Goal: Check status: Check status

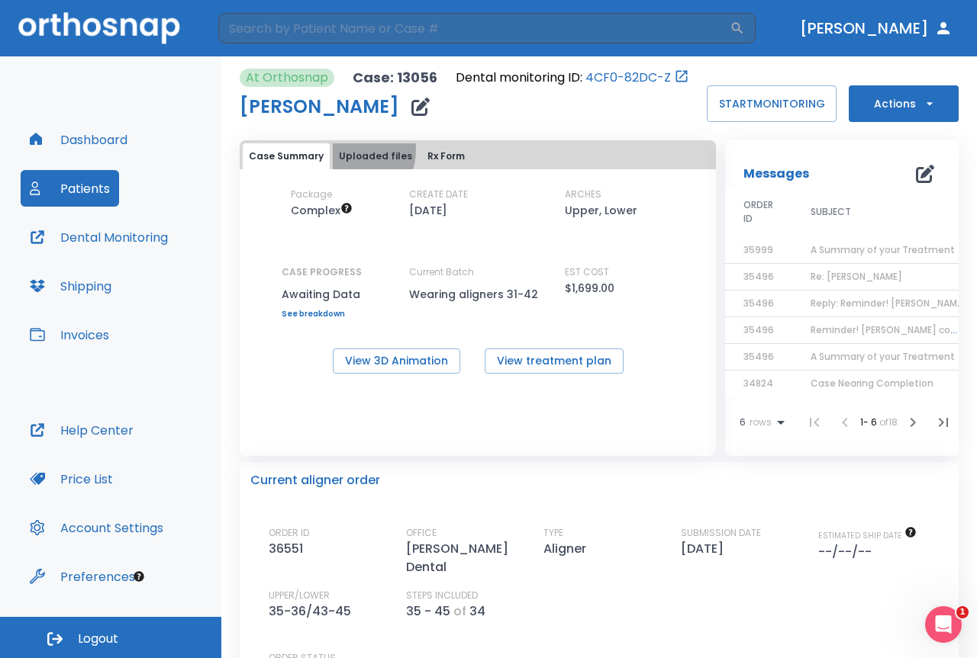
click at [356, 150] on button "Uploaded files" at bounding box center [375, 156] width 85 height 26
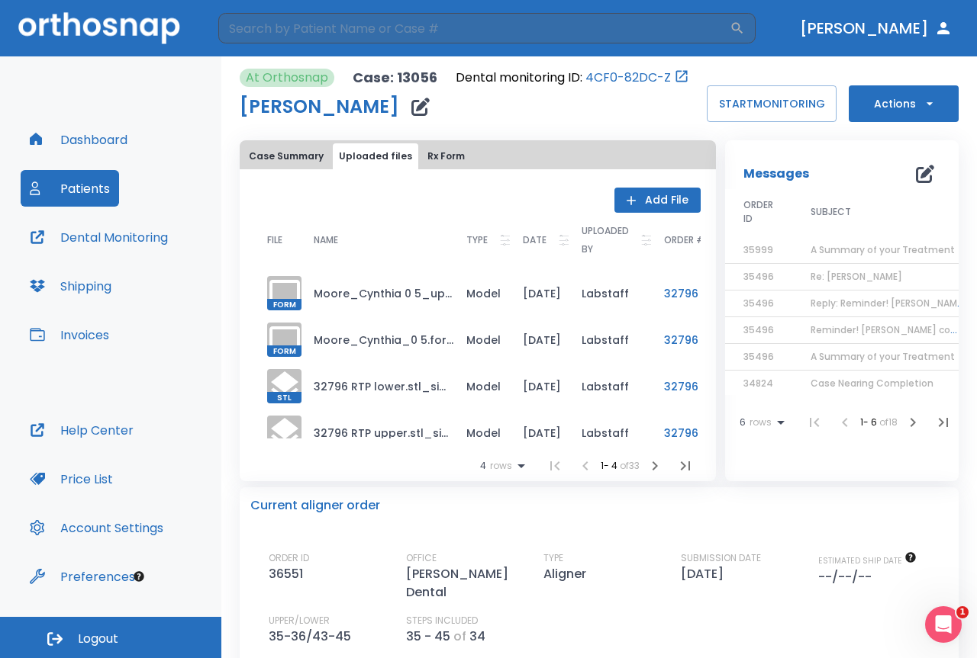
click at [436, 150] on button "Rx Form" at bounding box center [446, 156] width 50 height 26
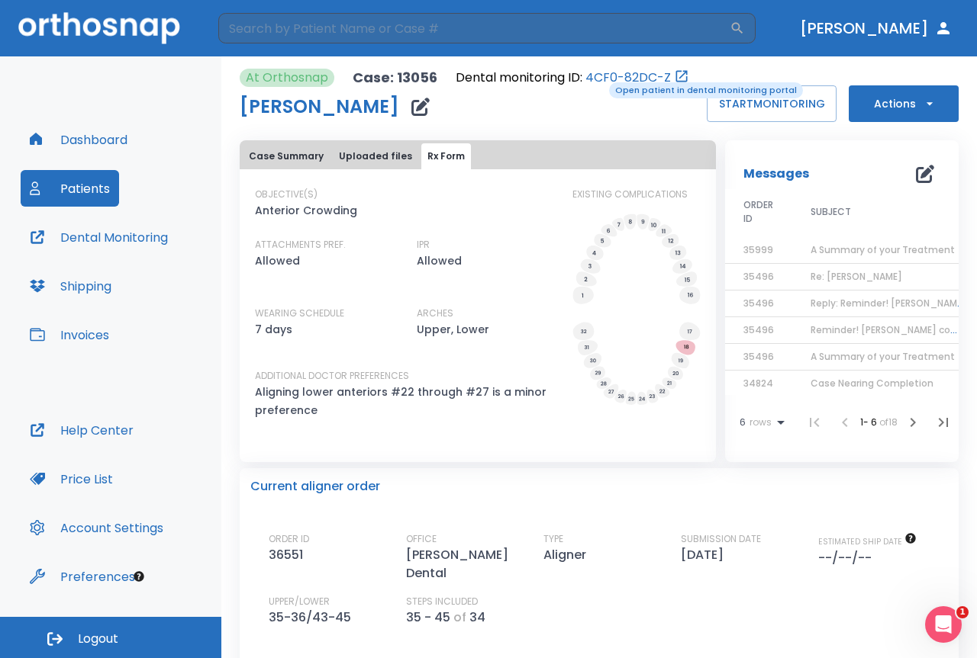
click at [610, 73] on link "4CF0-82DC-Z" at bounding box center [627, 78] width 85 height 18
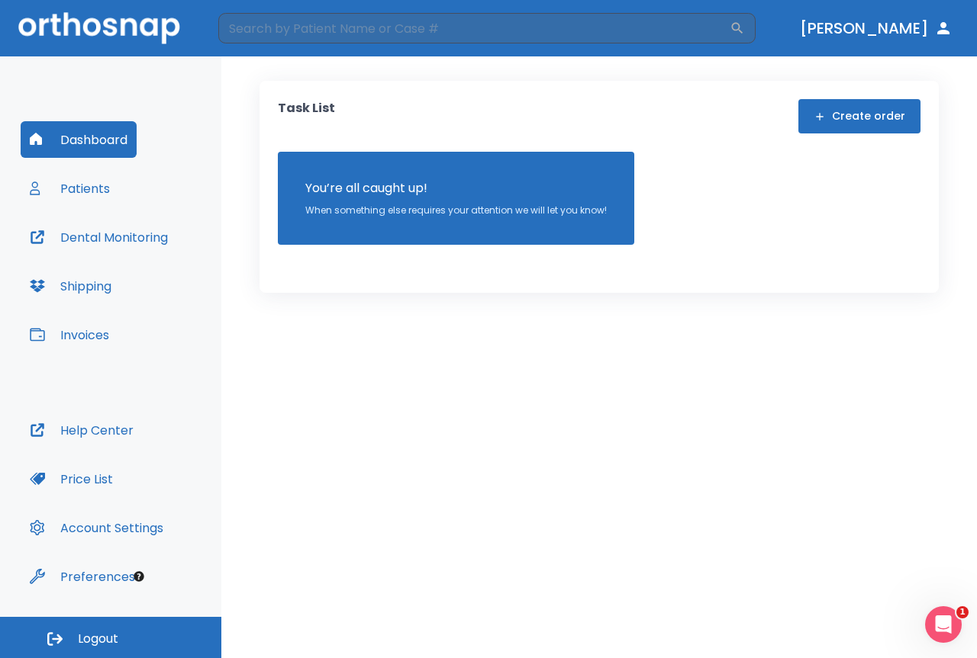
click at [69, 177] on button "Patients" at bounding box center [70, 188] width 98 height 37
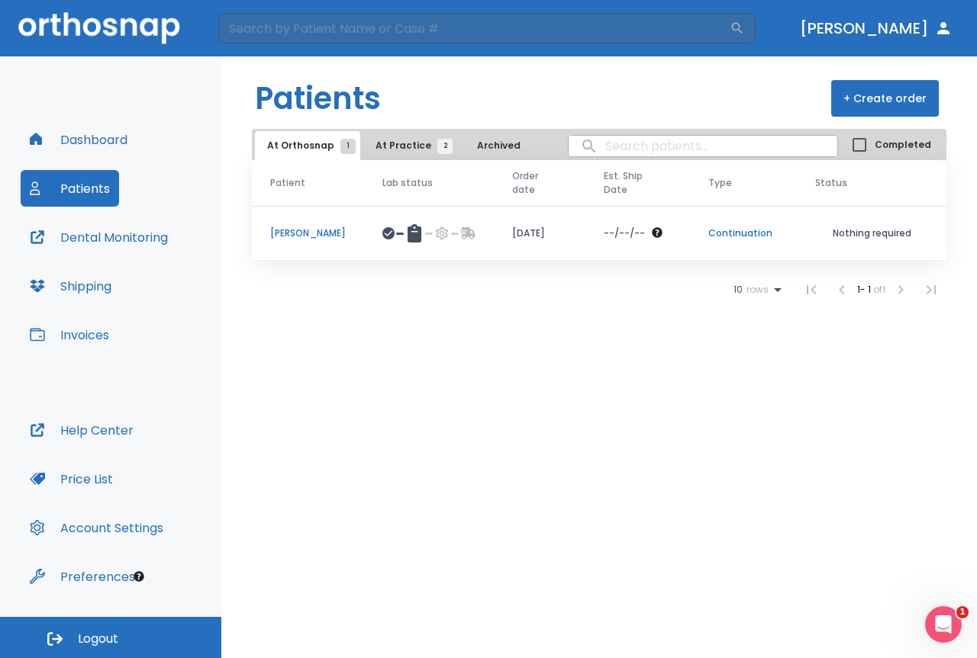
click at [442, 224] on td at bounding box center [429, 234] width 130 height 56
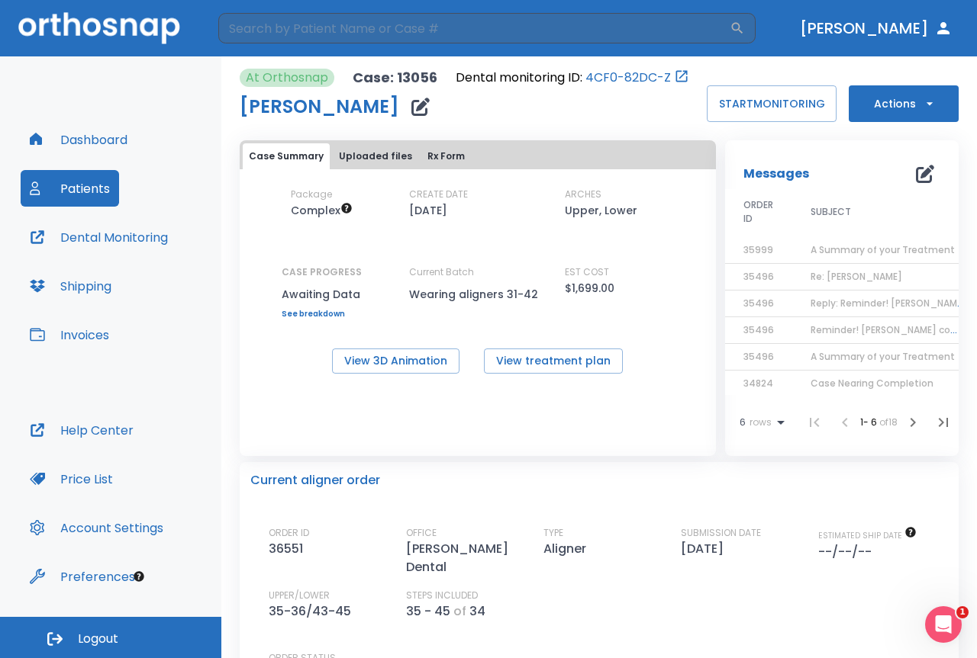
click at [814, 255] on span "A Summary of your Treatment" at bounding box center [882, 249] width 144 height 13
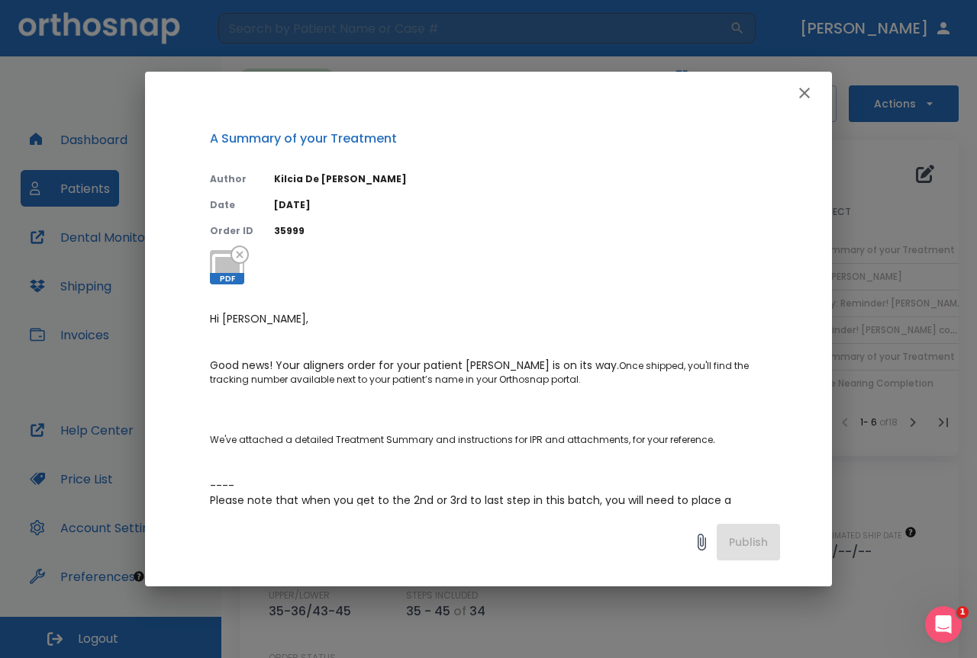
click at [817, 85] on button "button" at bounding box center [804, 93] width 31 height 31
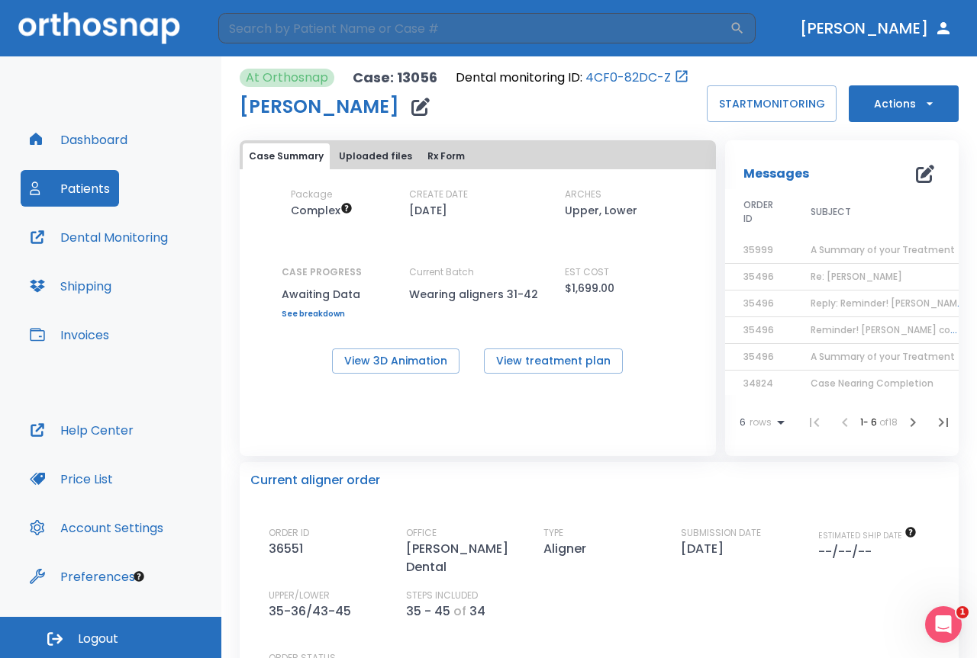
click at [899, 286] on td "Re: [PERSON_NAME]" at bounding box center [887, 277] width 191 height 27
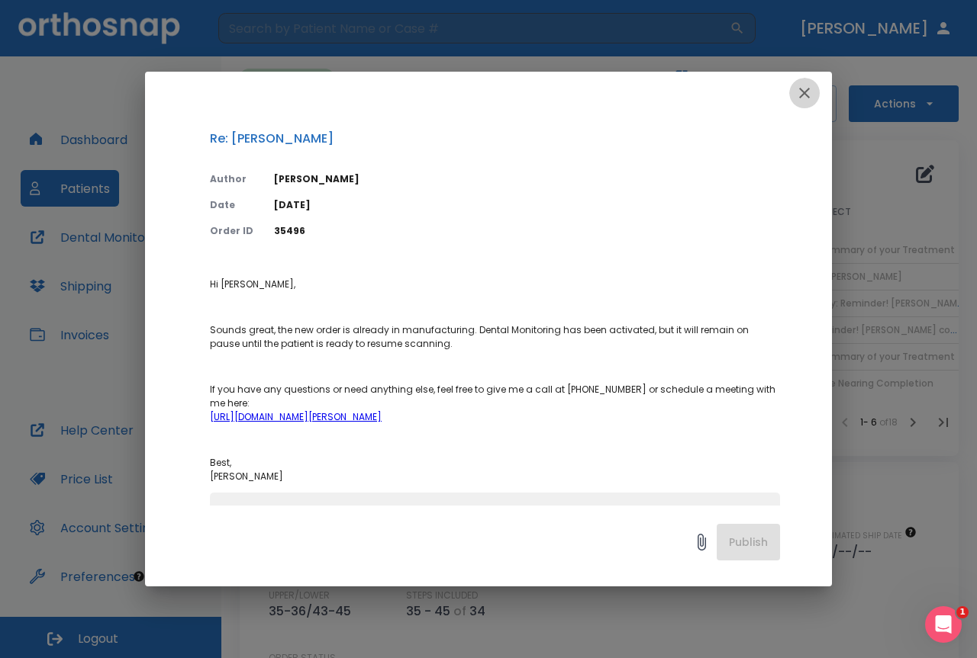
click at [814, 95] on button "button" at bounding box center [804, 93] width 31 height 31
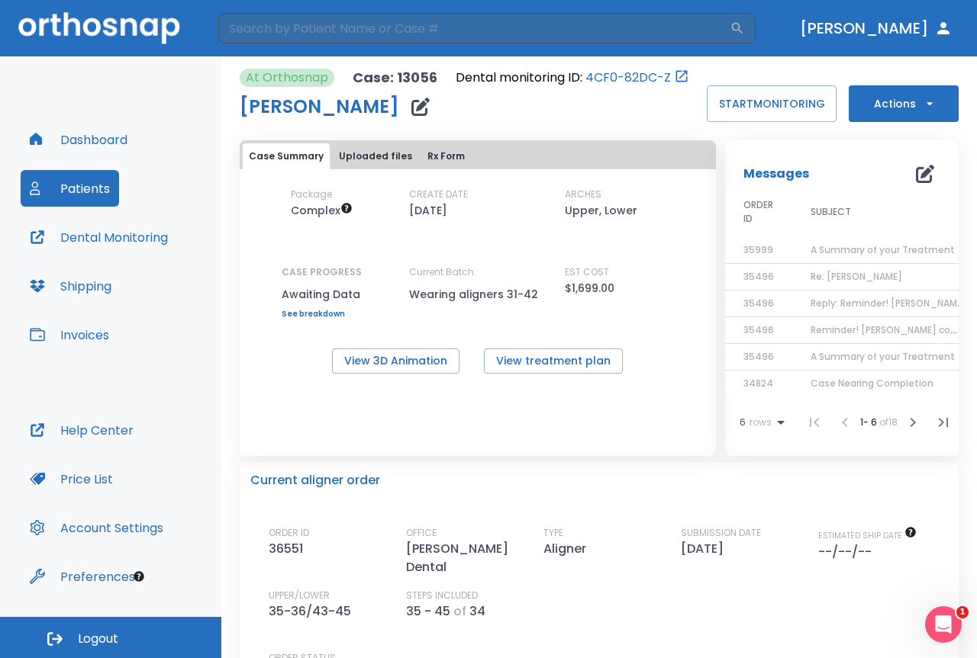
click at [813, 274] on span "Re: [PERSON_NAME]" at bounding box center [856, 276] width 92 height 13
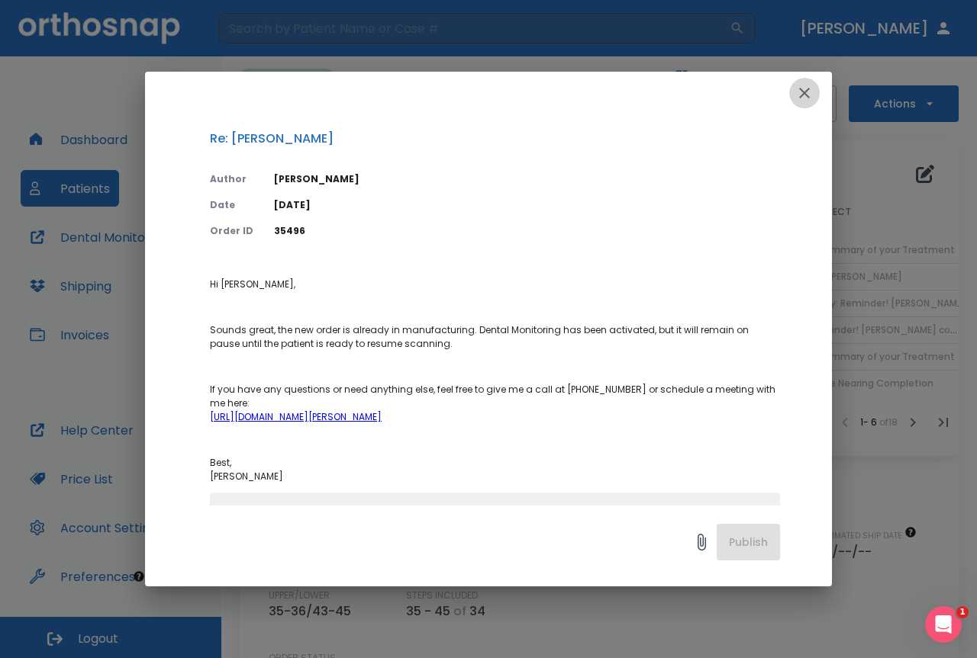
click at [803, 90] on icon "button" at bounding box center [804, 93] width 18 height 18
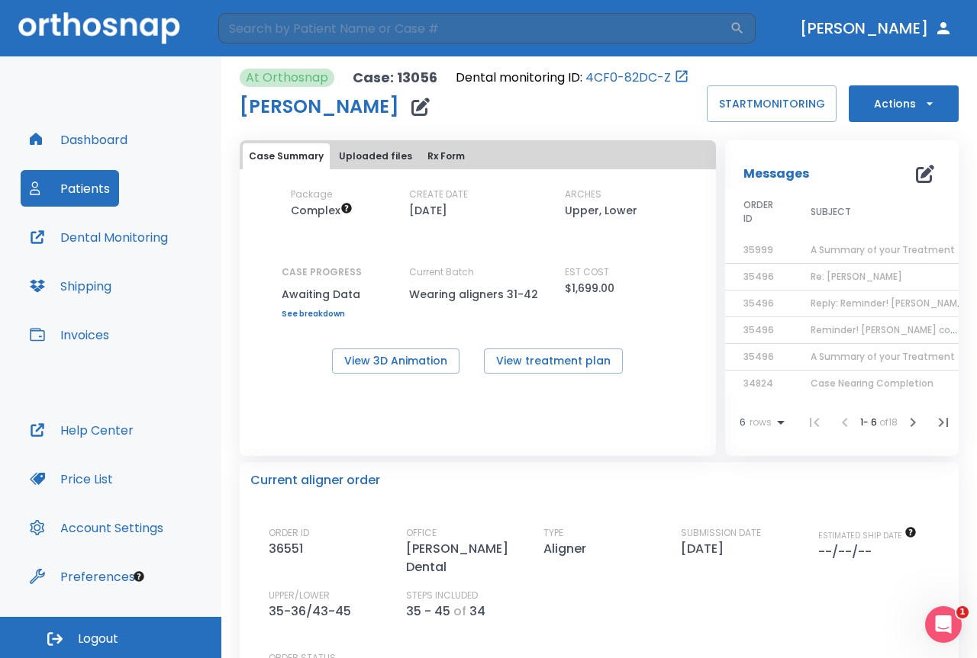
click at [811, 249] on span "A Summary of your Treatment" at bounding box center [882, 249] width 144 height 13
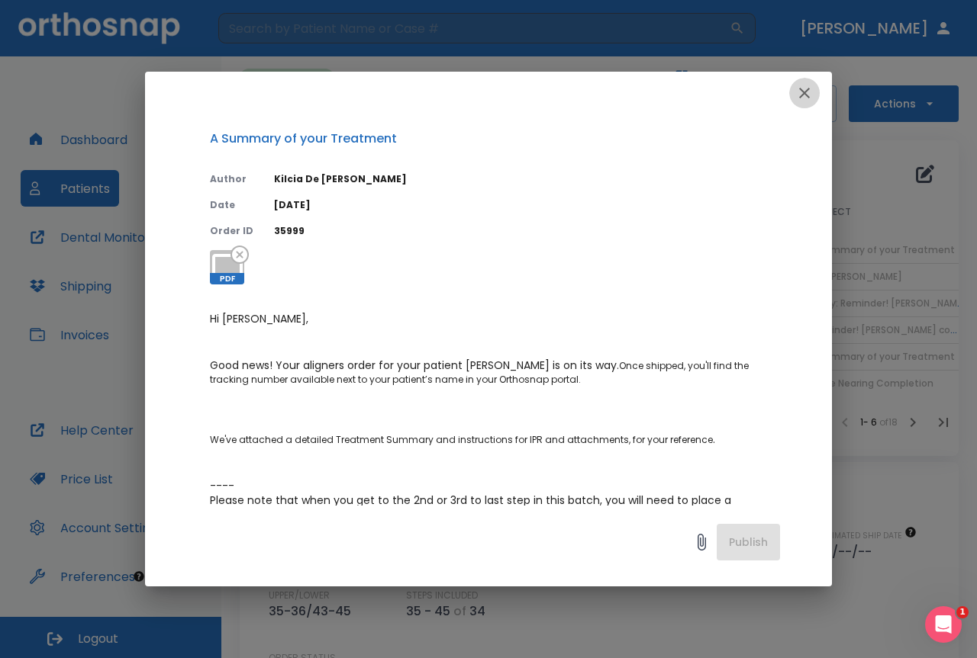
click at [814, 86] on button "button" at bounding box center [804, 93] width 31 height 31
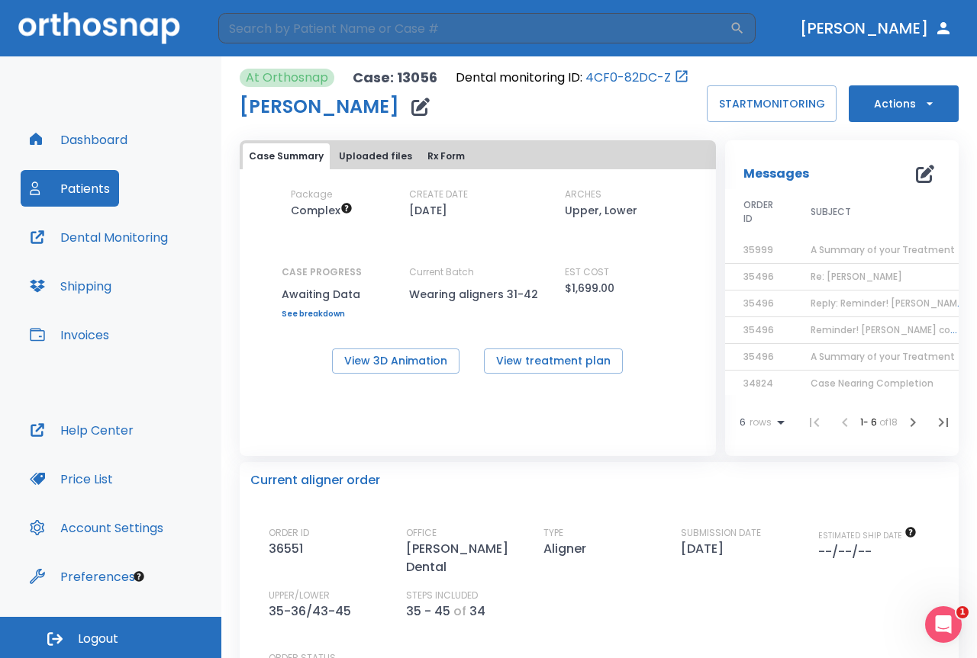
click at [87, 195] on button "Patients" at bounding box center [70, 188] width 98 height 37
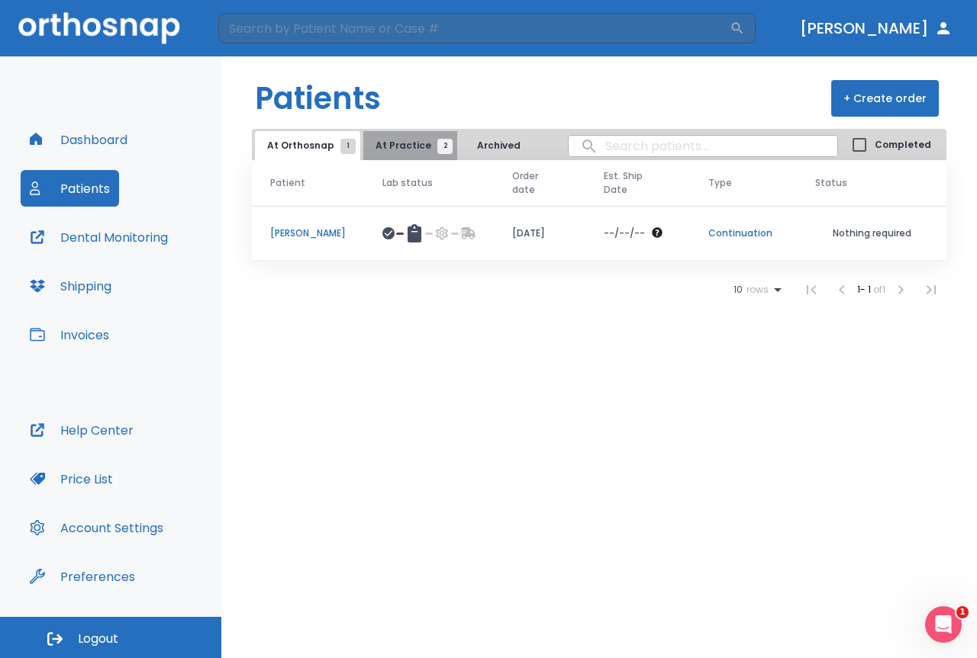
click at [437, 155] on button "At Practice 2" at bounding box center [410, 145] width 94 height 29
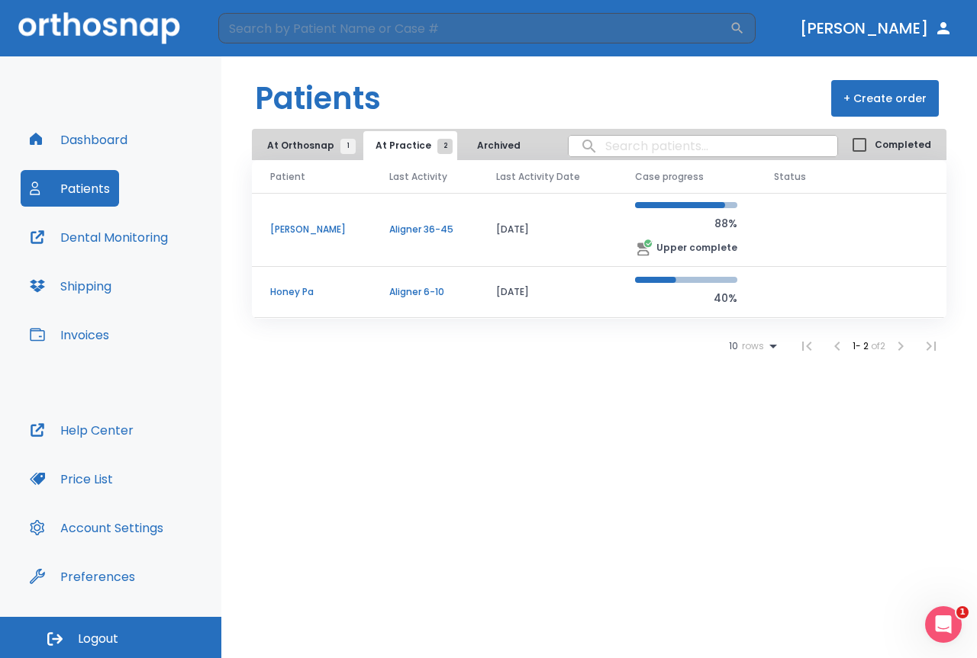
click at [389, 227] on p "Aligner 36-45" at bounding box center [424, 230] width 70 height 14
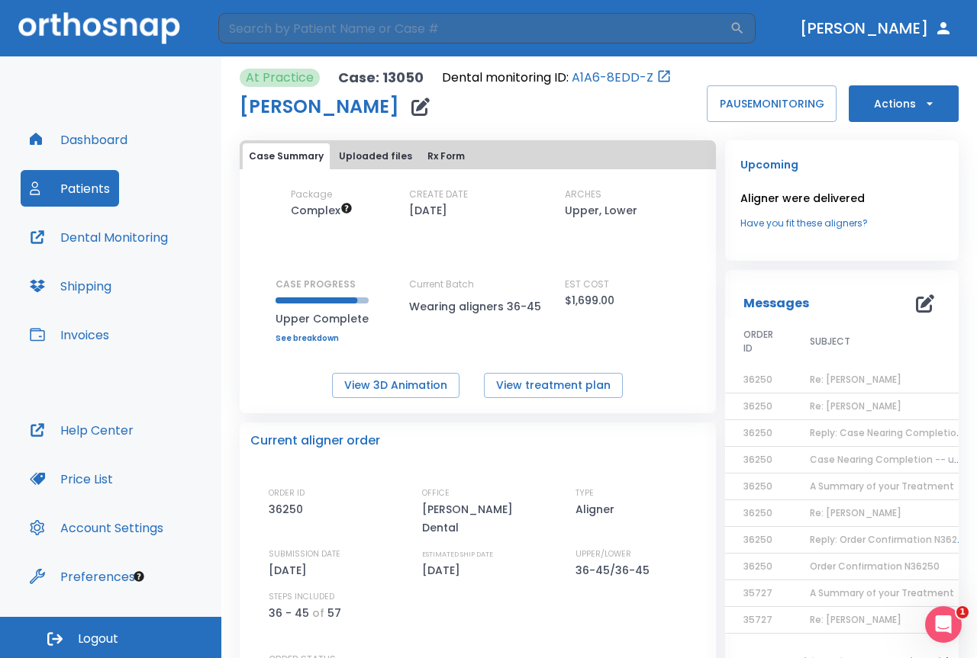
click at [816, 368] on td "Re: [PERSON_NAME]" at bounding box center [886, 380] width 191 height 27
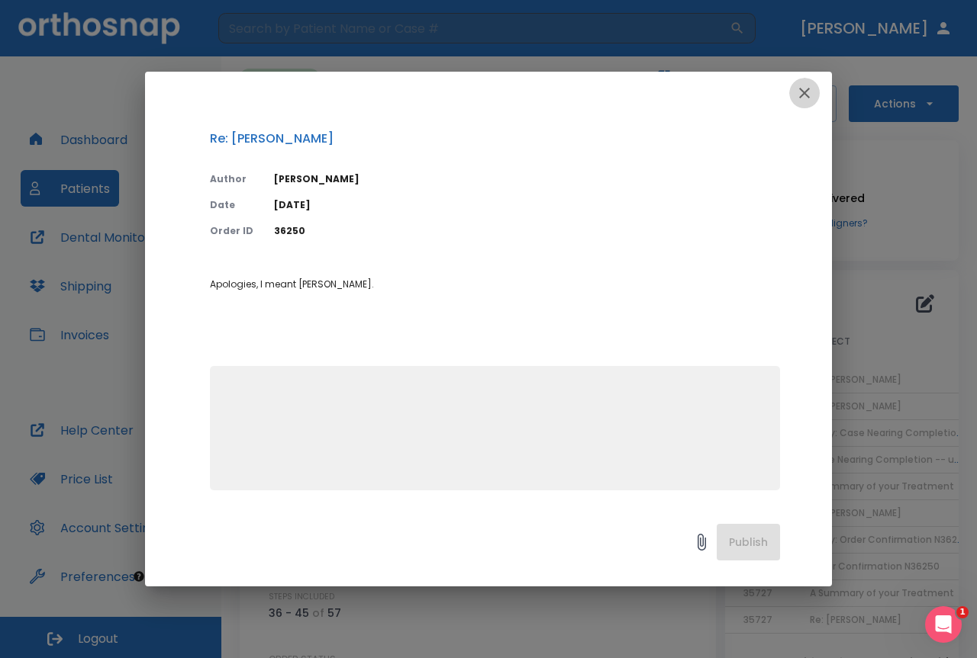
click at [817, 88] on button "button" at bounding box center [804, 93] width 31 height 31
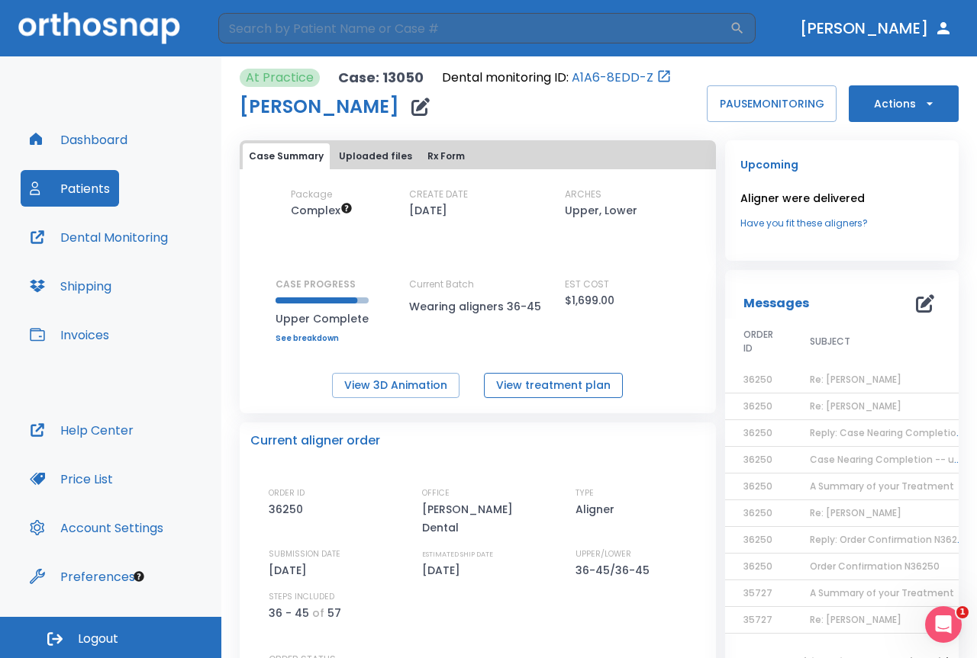
click at [584, 387] on button "View treatment plan" at bounding box center [553, 385] width 139 height 25
click at [383, 161] on button "Uploaded files" at bounding box center [375, 156] width 85 height 26
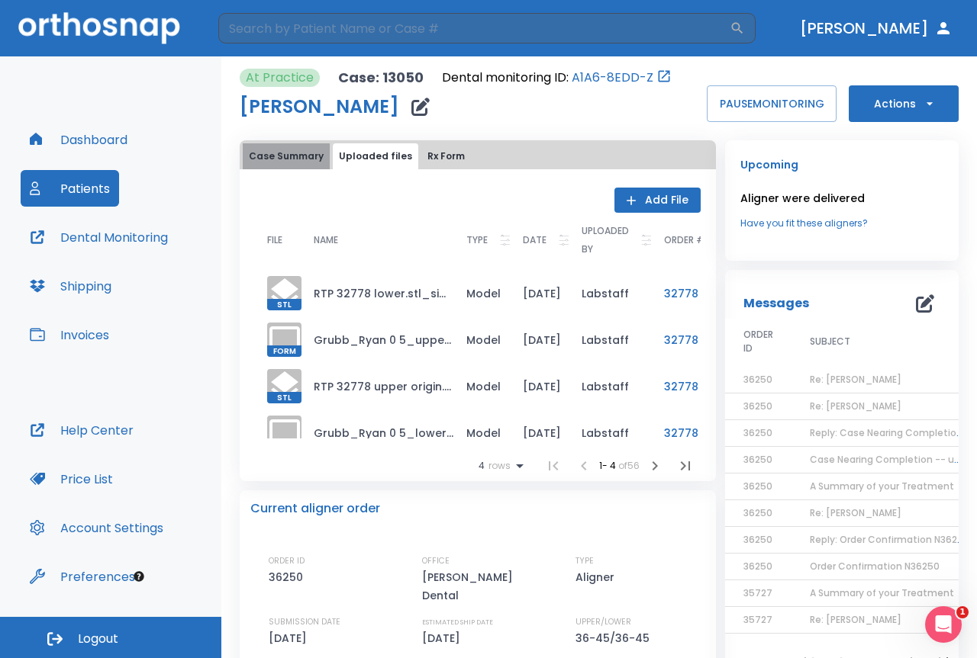
click at [324, 152] on button "Case Summary" at bounding box center [286, 156] width 87 height 26
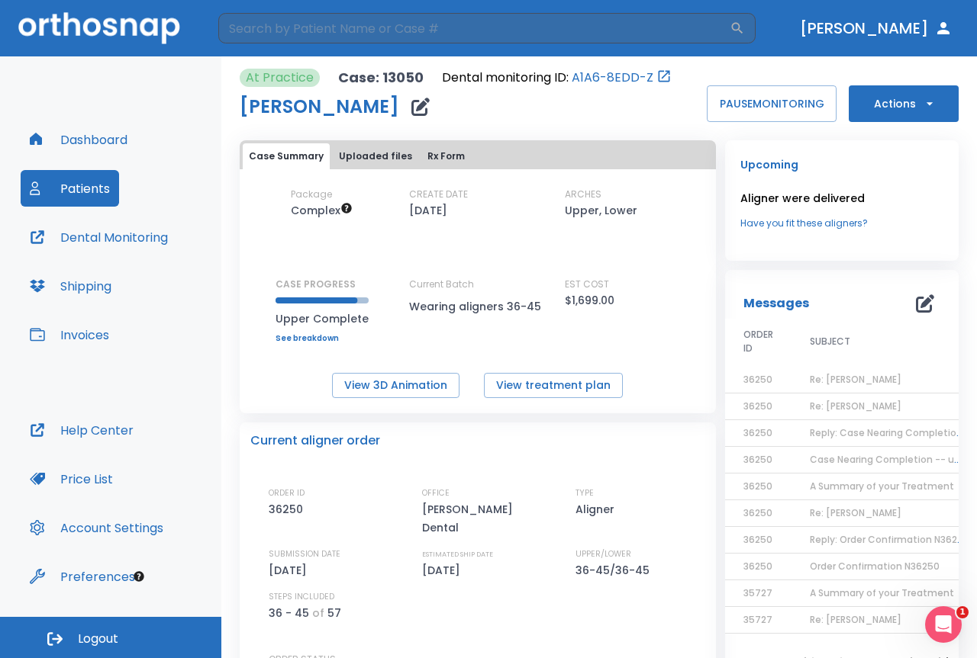
click at [636, 69] on link "A1A6-8EDD-Z" at bounding box center [612, 78] width 82 height 18
click at [532, 117] on div "[PERSON_NAME]" at bounding box center [456, 107] width 432 height 31
click at [445, 158] on button "Rx Form" at bounding box center [446, 156] width 50 height 26
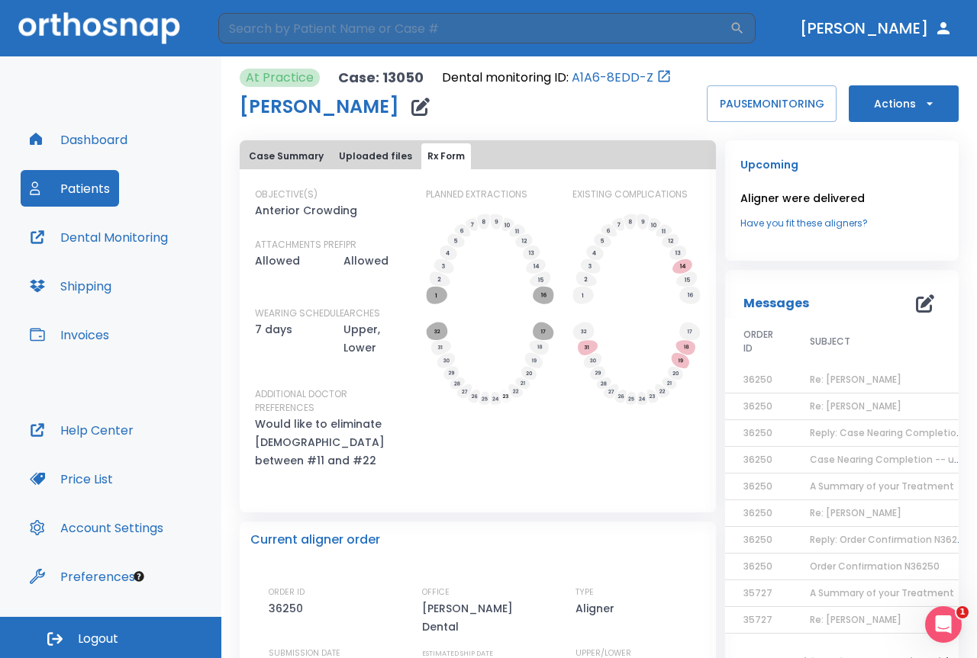
click at [825, 383] on span "Re: [PERSON_NAME]" at bounding box center [855, 379] width 92 height 13
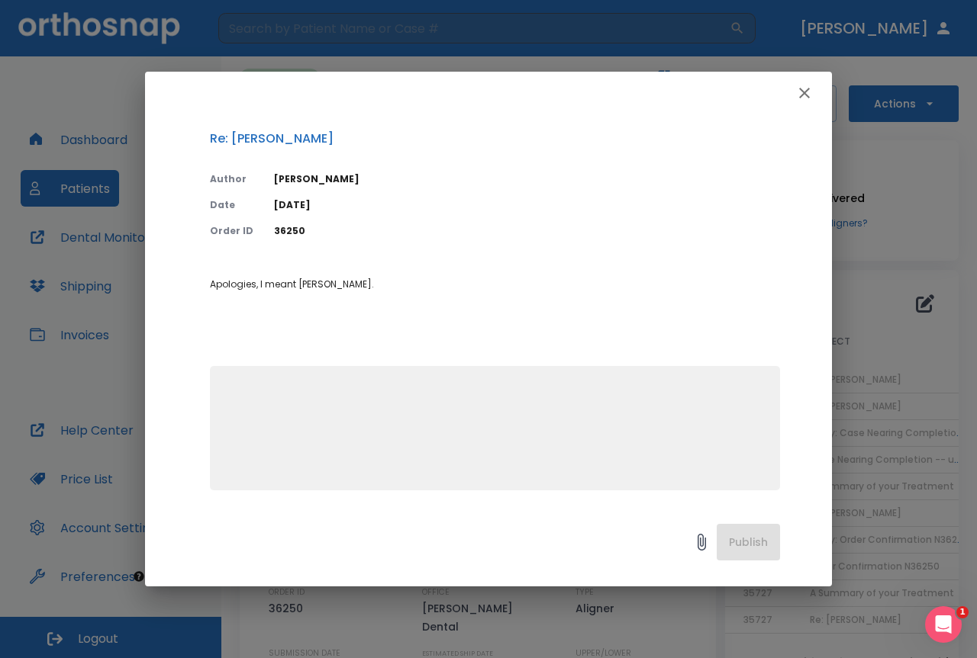
click at [803, 91] on icon "button" at bounding box center [804, 93] width 18 height 18
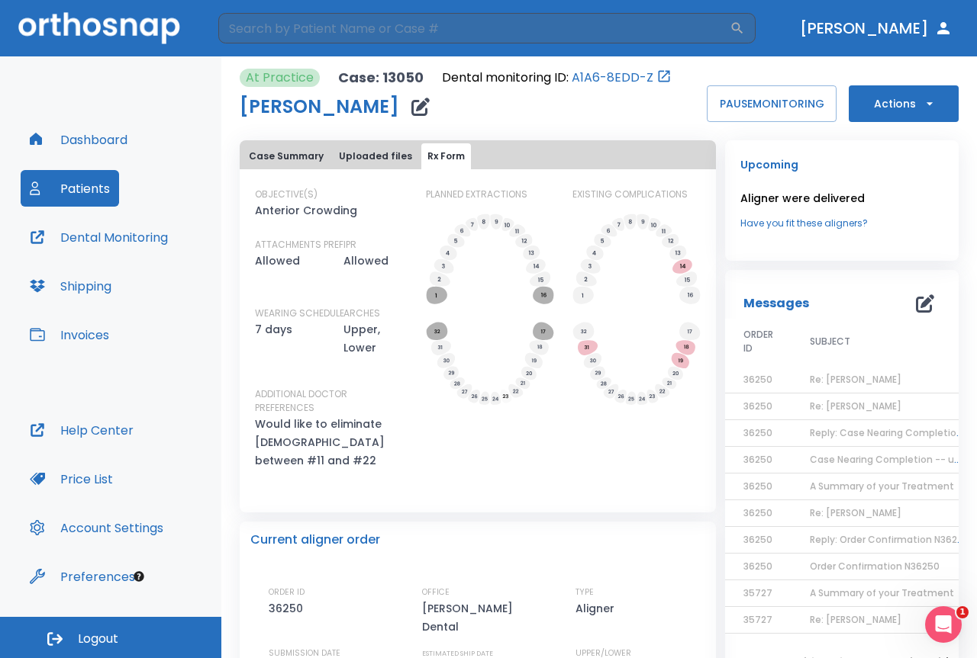
click at [850, 413] on td "Re: [PERSON_NAME]" at bounding box center [886, 407] width 191 height 27
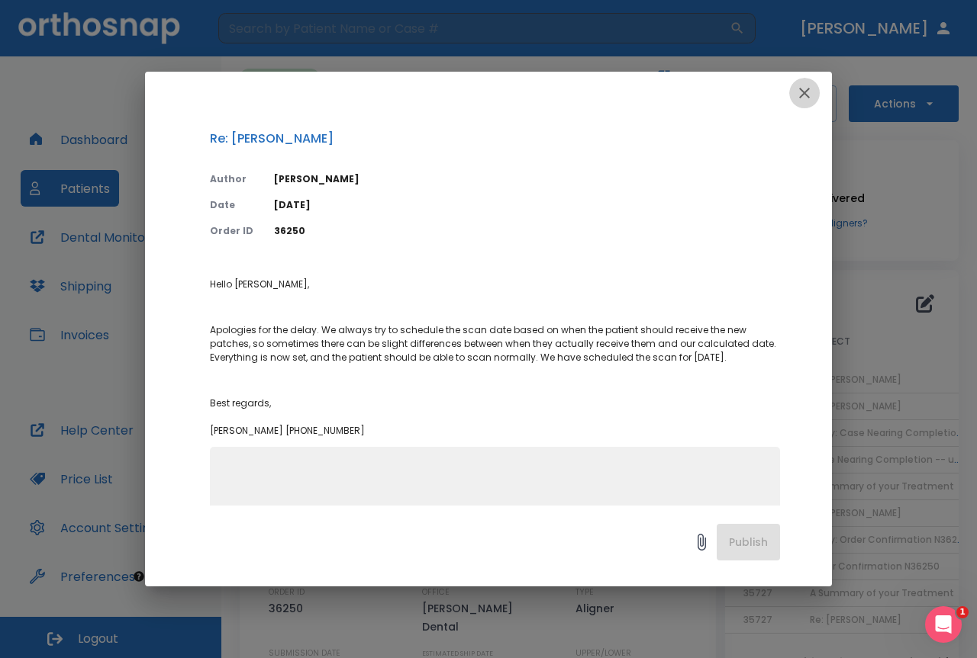
click at [807, 93] on icon "button" at bounding box center [804, 93] width 18 height 18
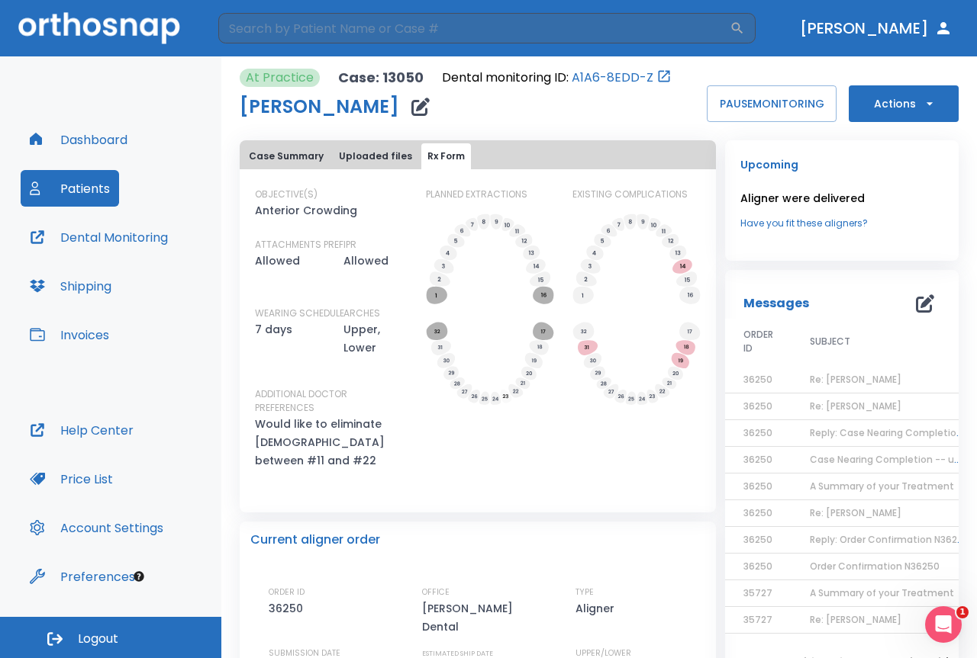
click at [262, 154] on button "Case Summary" at bounding box center [286, 156] width 87 height 26
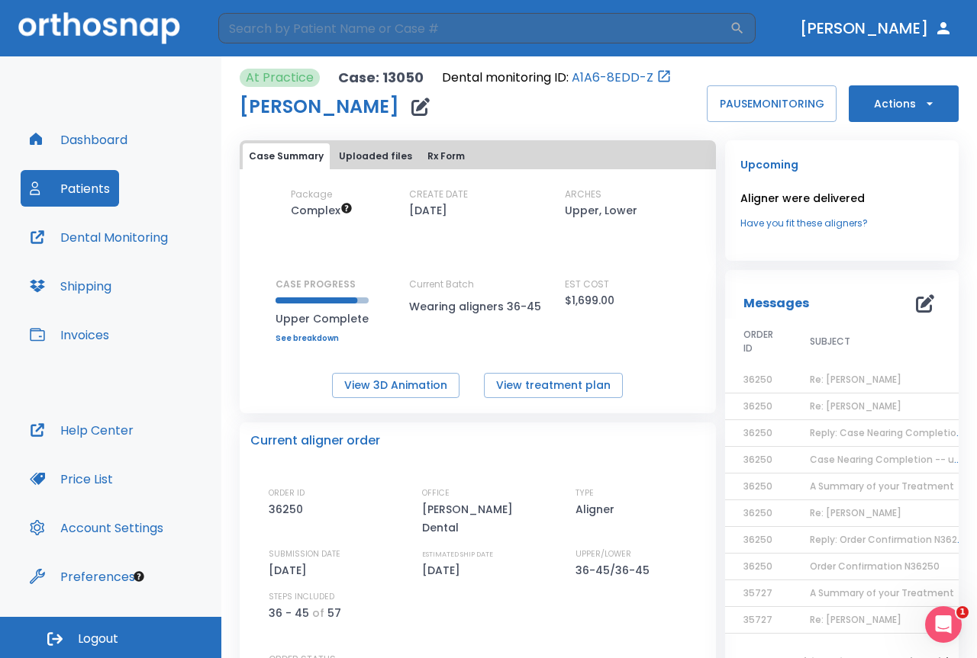
click at [851, 427] on span "Reply: Case Nearing Completion -- upper" at bounding box center [906, 432] width 195 height 13
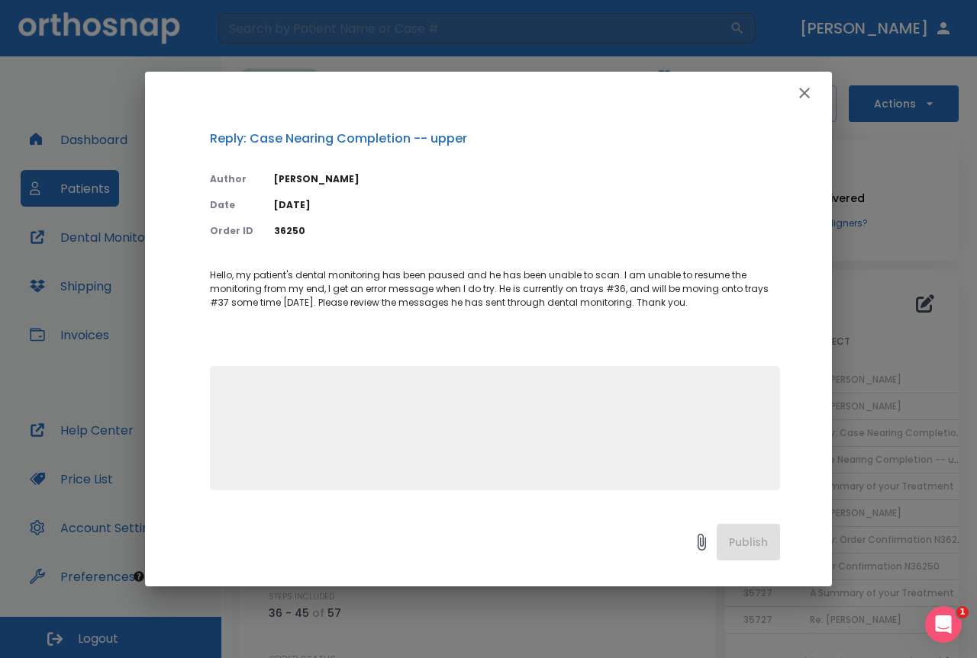
click at [806, 92] on icon "button" at bounding box center [804, 93] width 18 height 18
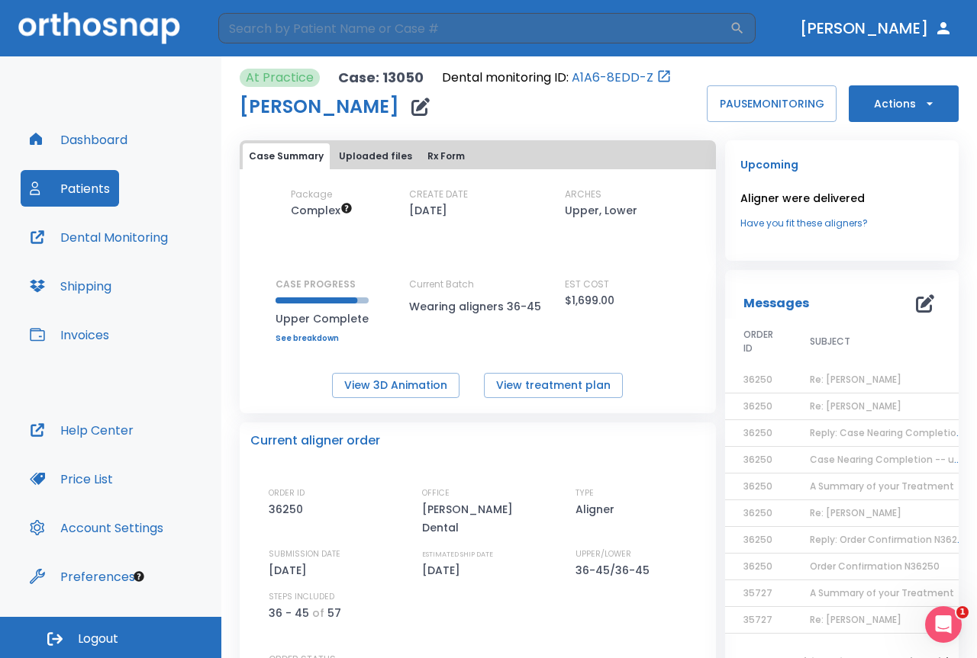
click at [827, 459] on span "Case Nearing Completion -- upper" at bounding box center [892, 459] width 166 height 13
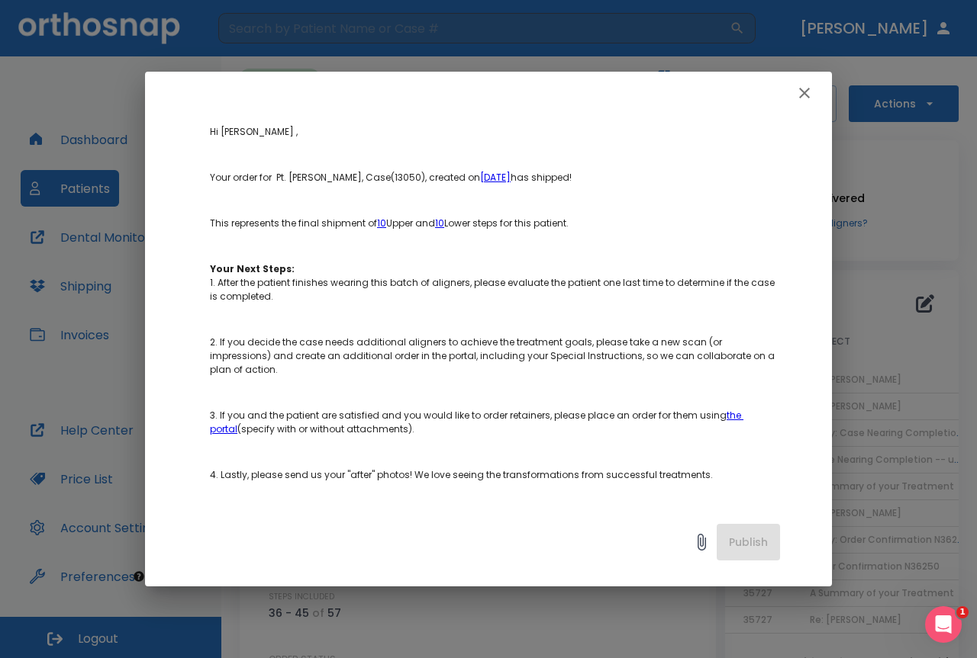
scroll to position [229, 0]
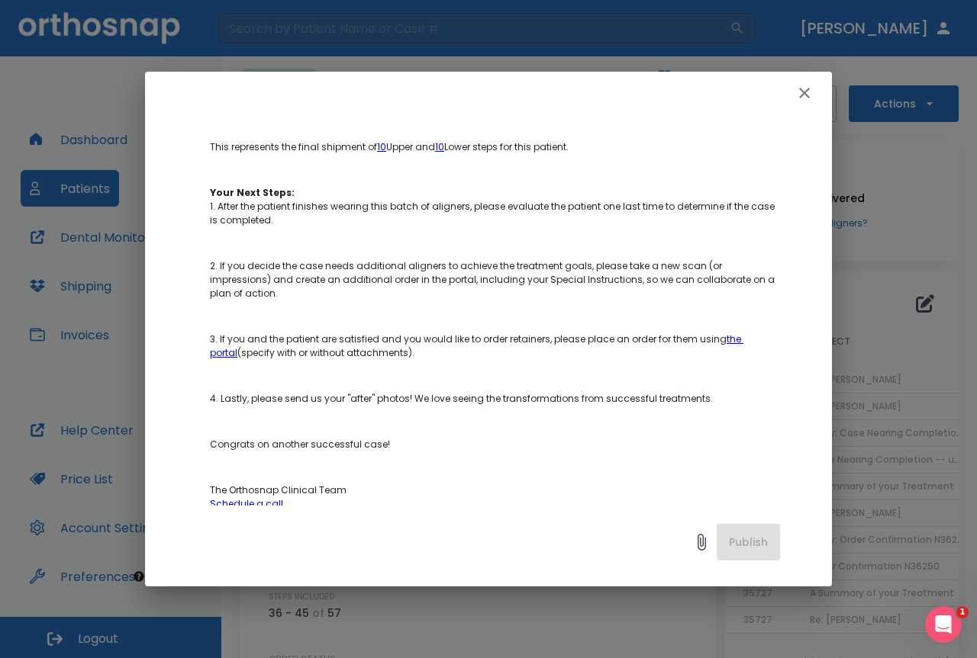
click at [811, 81] on button "button" at bounding box center [804, 93] width 31 height 31
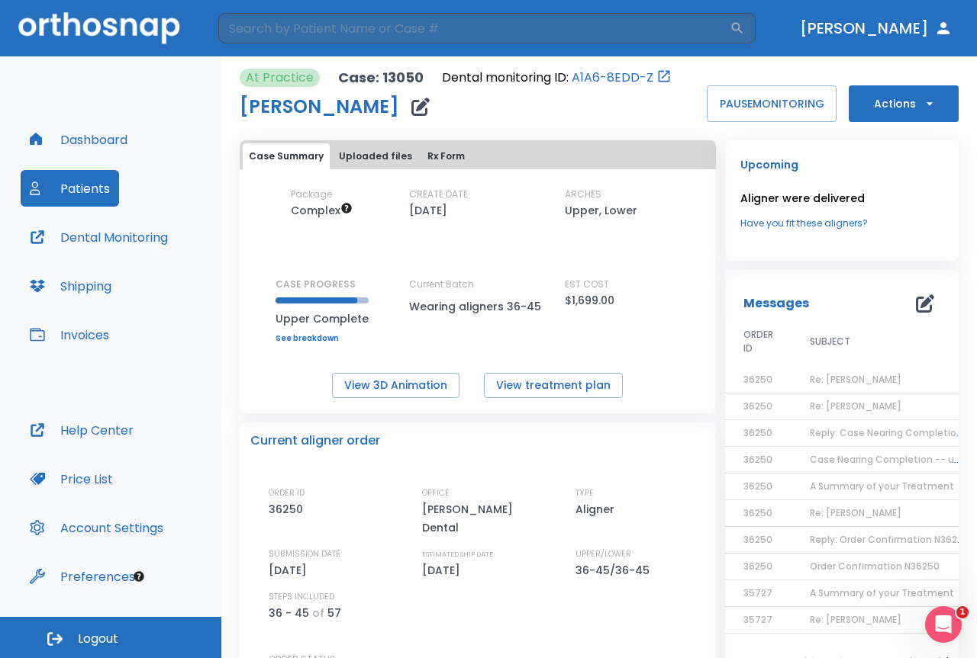
click at [832, 461] on span "Case Nearing Completion -- upper" at bounding box center [892, 459] width 166 height 13
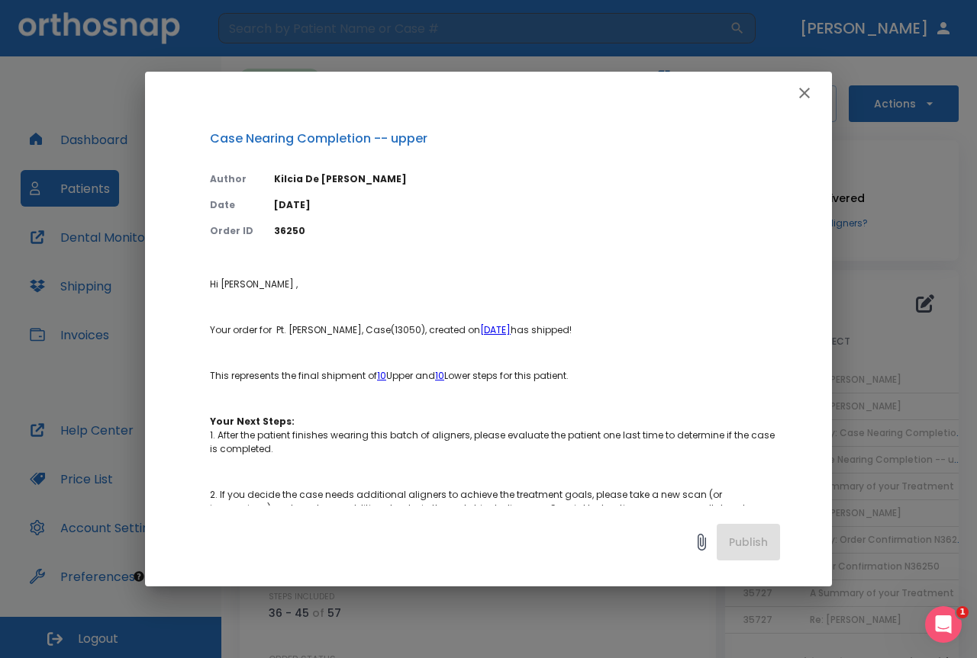
click at [818, 76] on div at bounding box center [488, 93] width 687 height 43
click at [798, 92] on icon "button" at bounding box center [804, 93] width 18 height 18
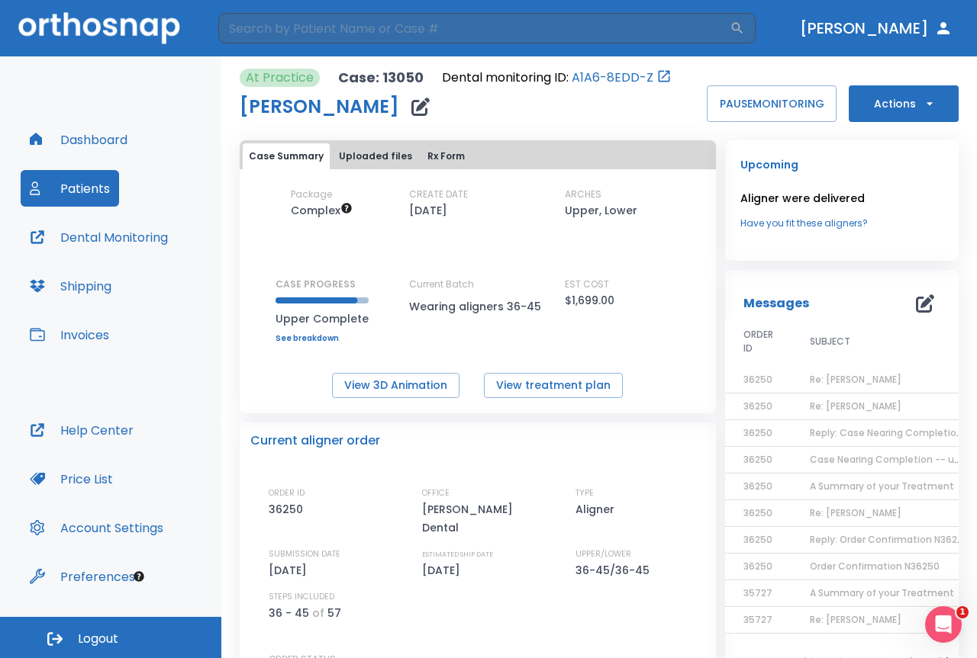
click at [819, 431] on span "Reply: Case Nearing Completion -- upper" at bounding box center [906, 432] width 195 height 13
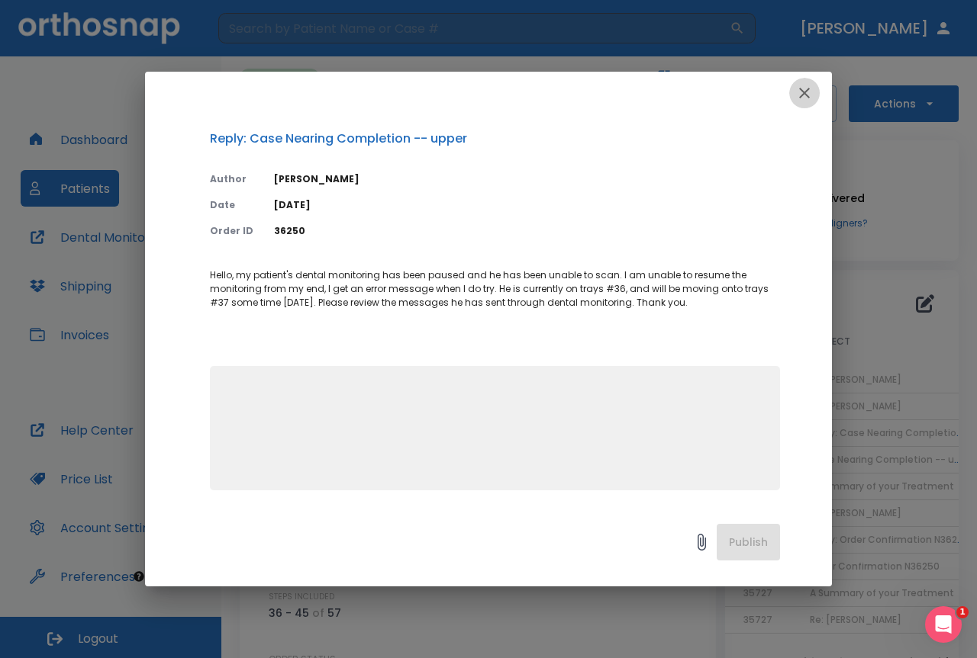
click at [813, 90] on button "button" at bounding box center [804, 93] width 31 height 31
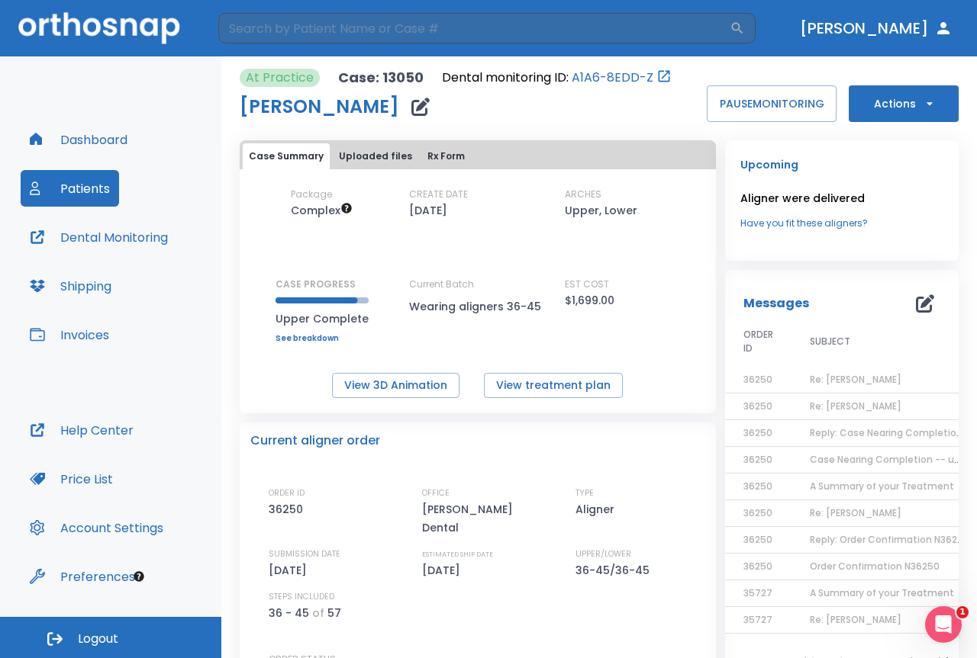
click at [821, 492] on span "A Summary of your Treatment" at bounding box center [881, 486] width 144 height 13
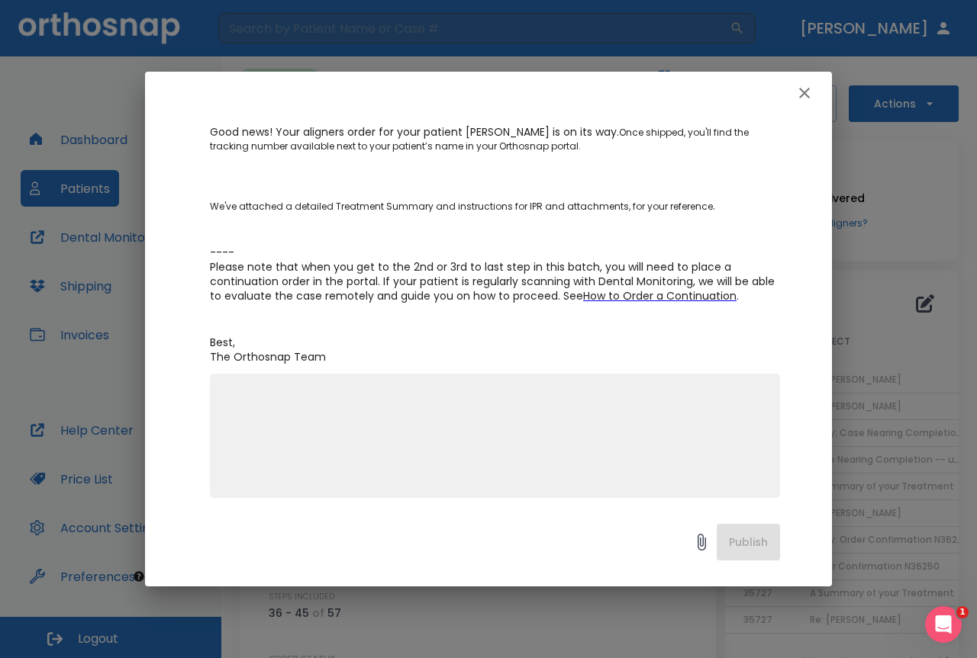
scroll to position [241, 0]
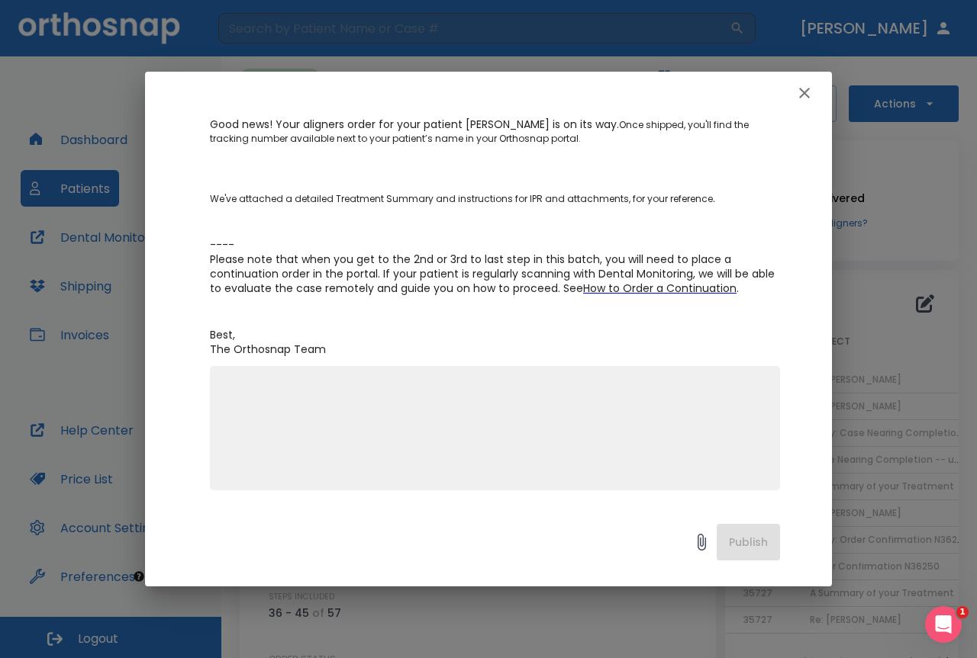
click at [813, 92] on button "button" at bounding box center [804, 93] width 31 height 31
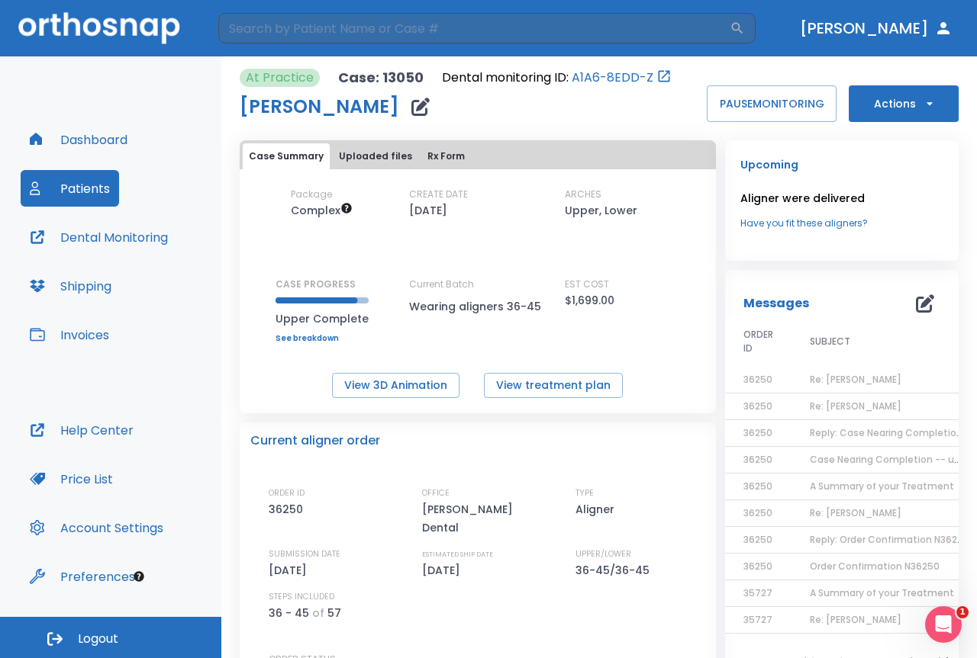
click at [828, 486] on span "A Summary of your Treatment" at bounding box center [881, 486] width 144 height 13
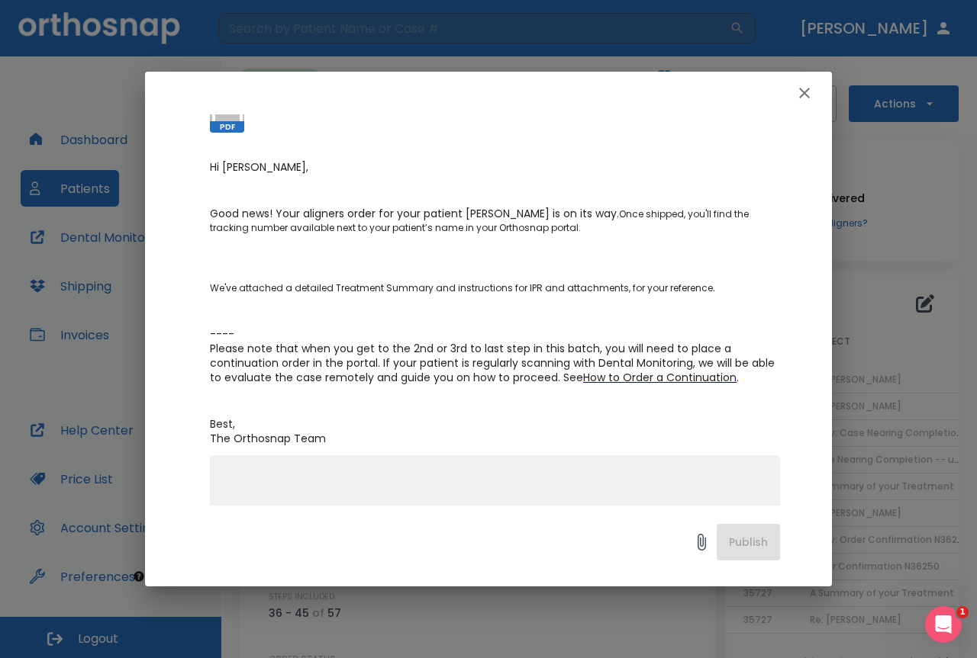
scroll to position [153, 0]
click at [799, 94] on icon "button" at bounding box center [804, 93] width 18 height 18
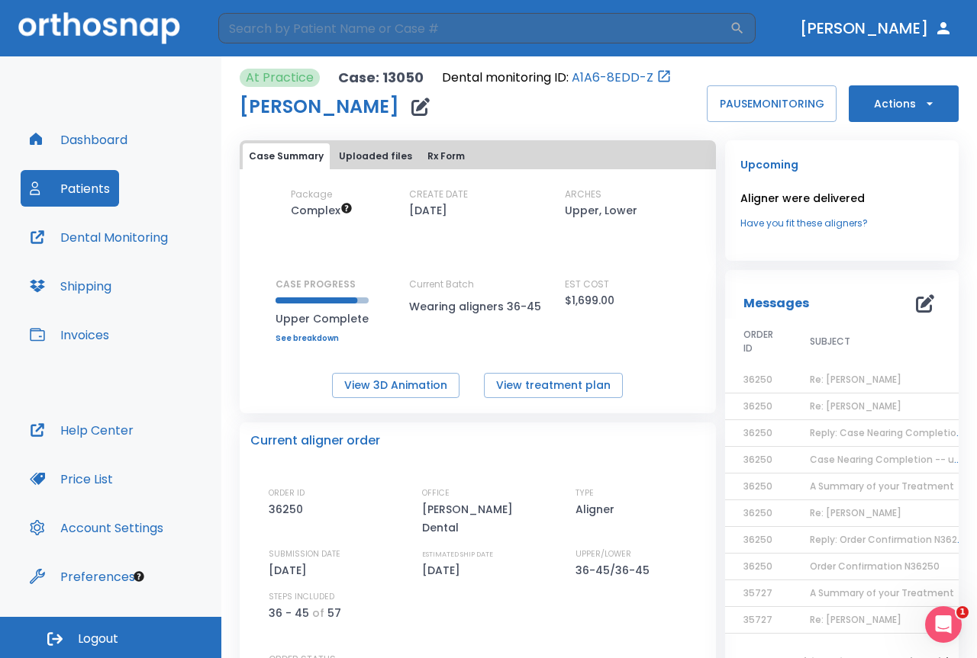
click at [832, 510] on span "Re: [PERSON_NAME]" at bounding box center [855, 513] width 92 height 13
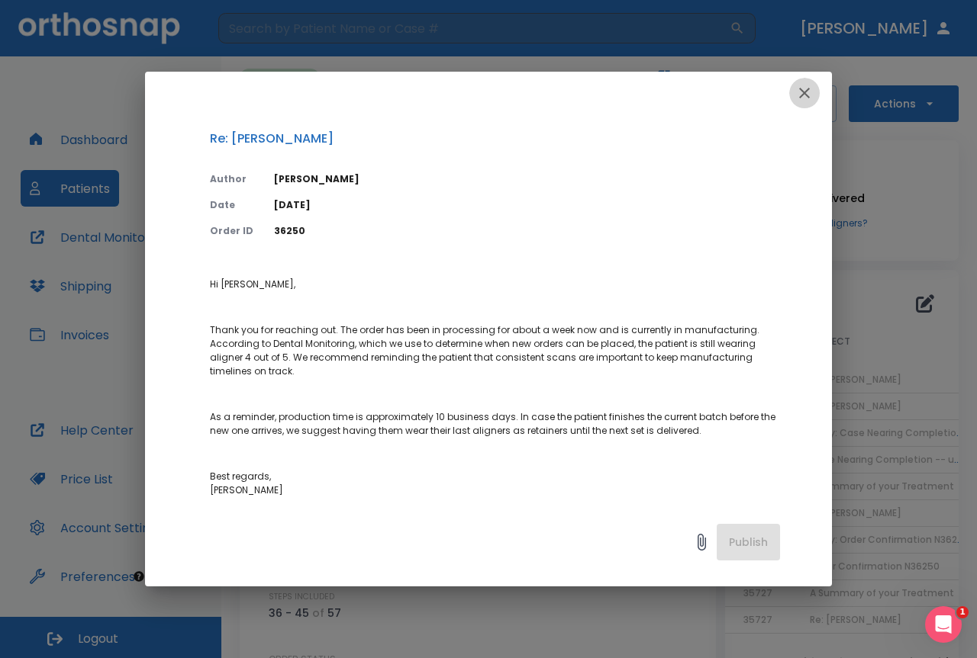
click at [807, 83] on button "button" at bounding box center [804, 93] width 31 height 31
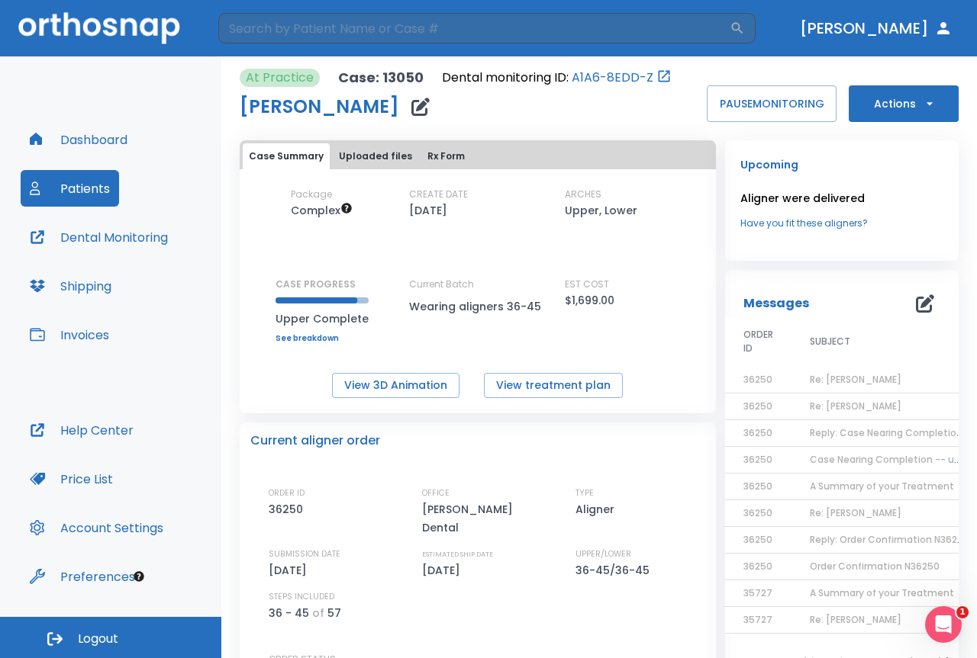
click at [855, 444] on td "Reply: Case Nearing Completion -- upper" at bounding box center [886, 433] width 191 height 27
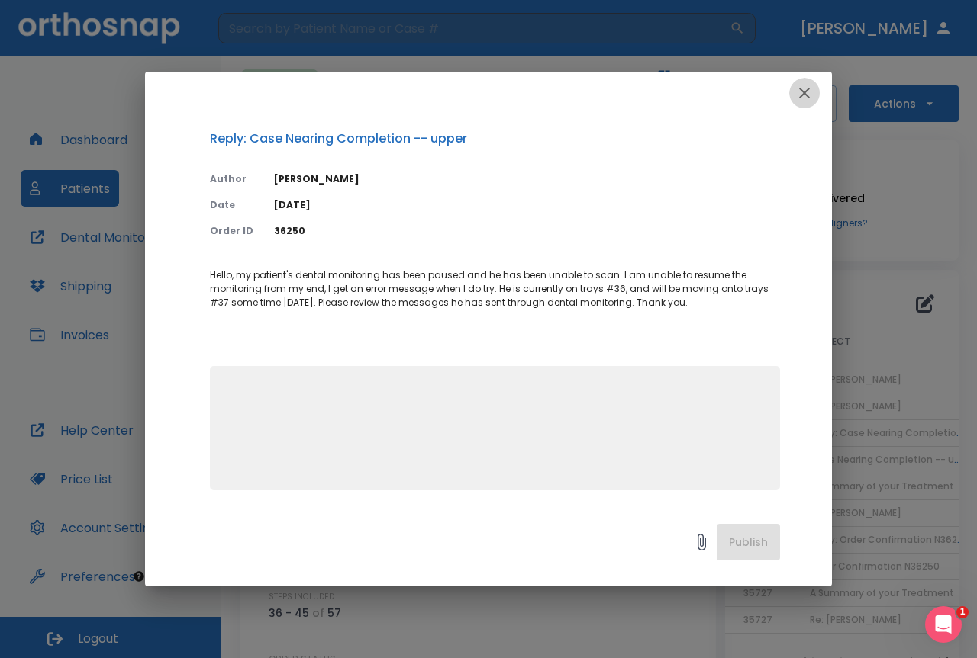
click at [800, 97] on icon "button" at bounding box center [804, 93] width 11 height 11
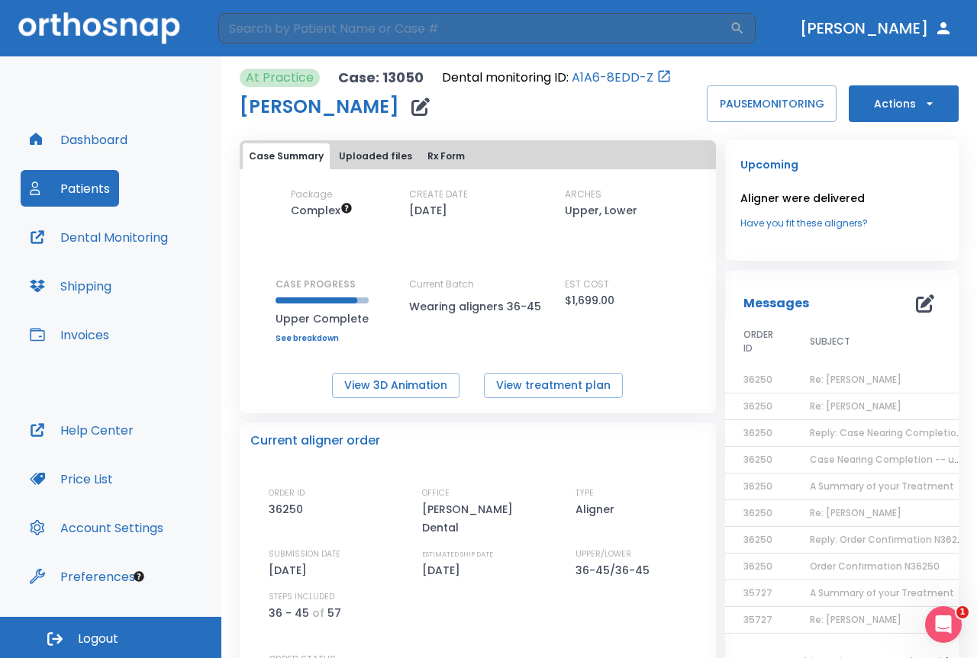
click at [814, 468] on td "Case Nearing Completion -- upper" at bounding box center [886, 460] width 191 height 27
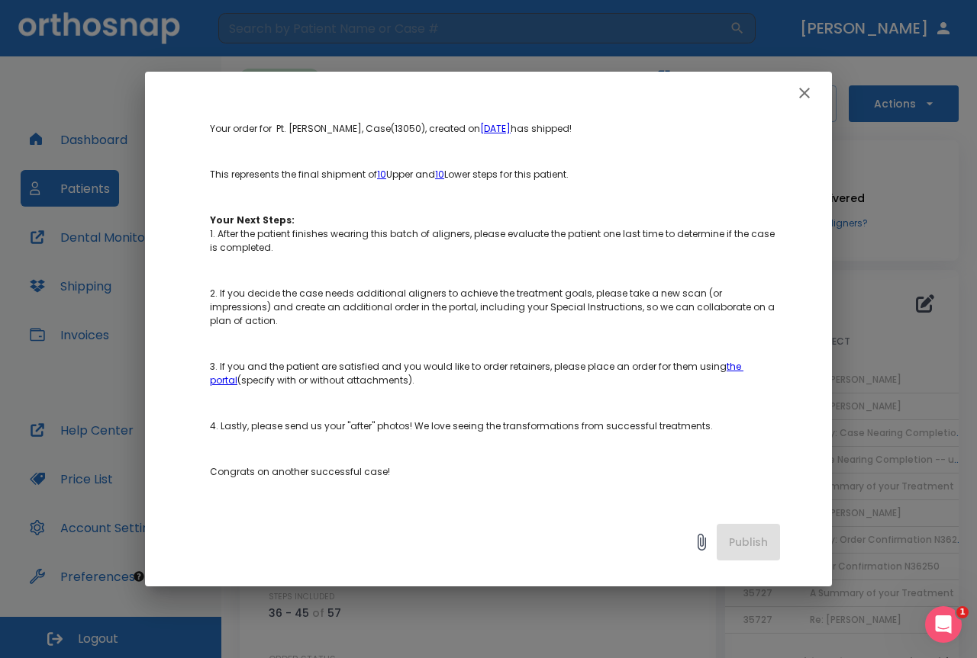
scroll to position [229, 0]
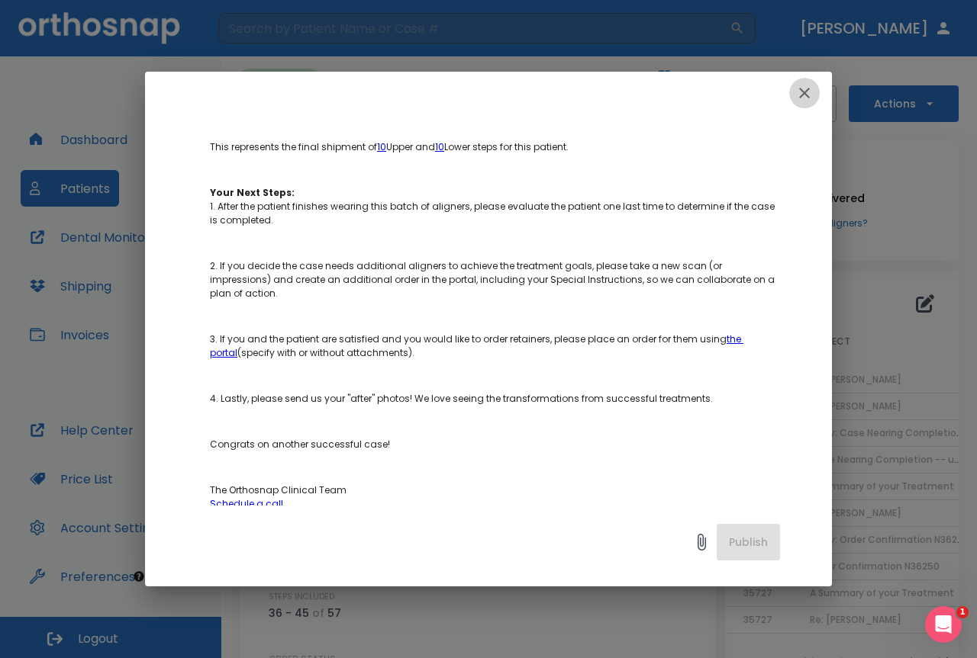
click at [809, 90] on icon "button" at bounding box center [804, 93] width 18 height 18
